Goal: Information Seeking & Learning: Learn about a topic

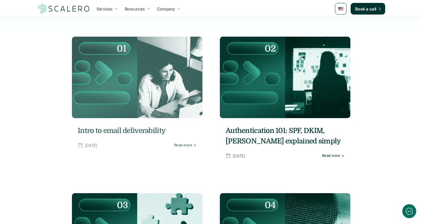
scroll to position [92, 0]
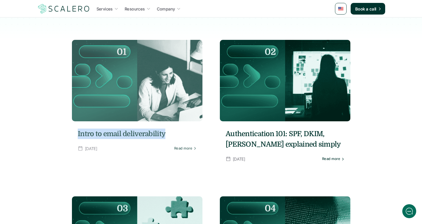
click at [132, 132] on h5 "Intro to email deliverability" at bounding box center [137, 133] width 119 height 10
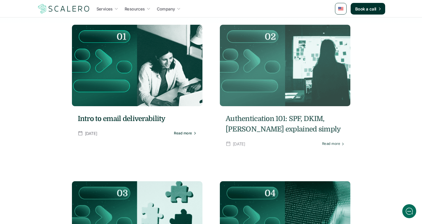
scroll to position [108, 0]
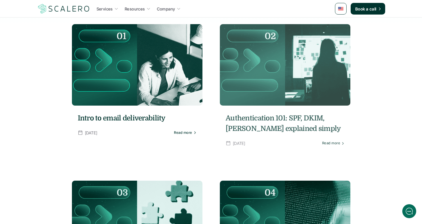
click at [297, 120] on h5 "Authentication 101: SPF, DKIM, [PERSON_NAME] explained simply" at bounding box center [285, 123] width 119 height 21
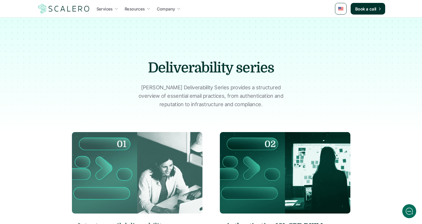
click at [147, 165] on img at bounding box center [137, 172] width 131 height 81
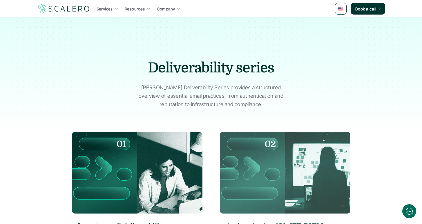
click at [293, 166] on img at bounding box center [285, 172] width 131 height 81
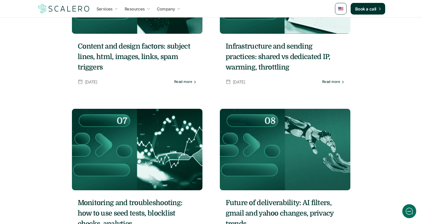
scroll to position [524, 0]
